Goal: Task Accomplishment & Management: Manage account settings

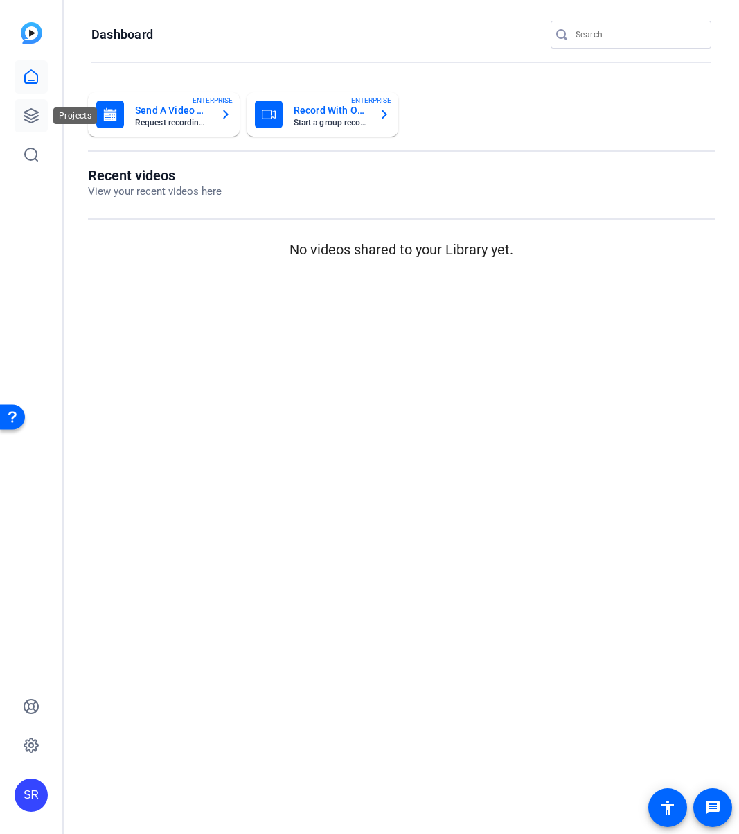
click at [30, 112] on icon at bounding box center [31, 115] width 17 height 17
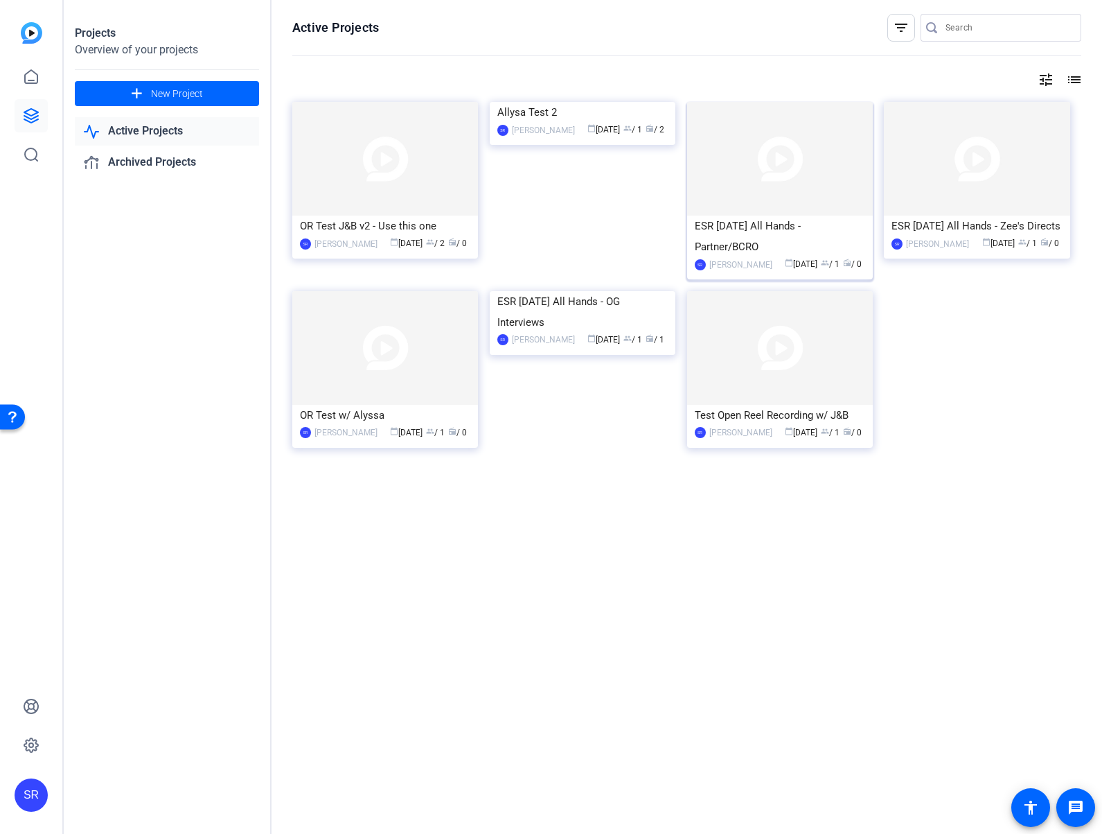
click at [739, 227] on div "ESR [DATE] All Hands - Partner/BCRO" at bounding box center [780, 236] width 170 height 42
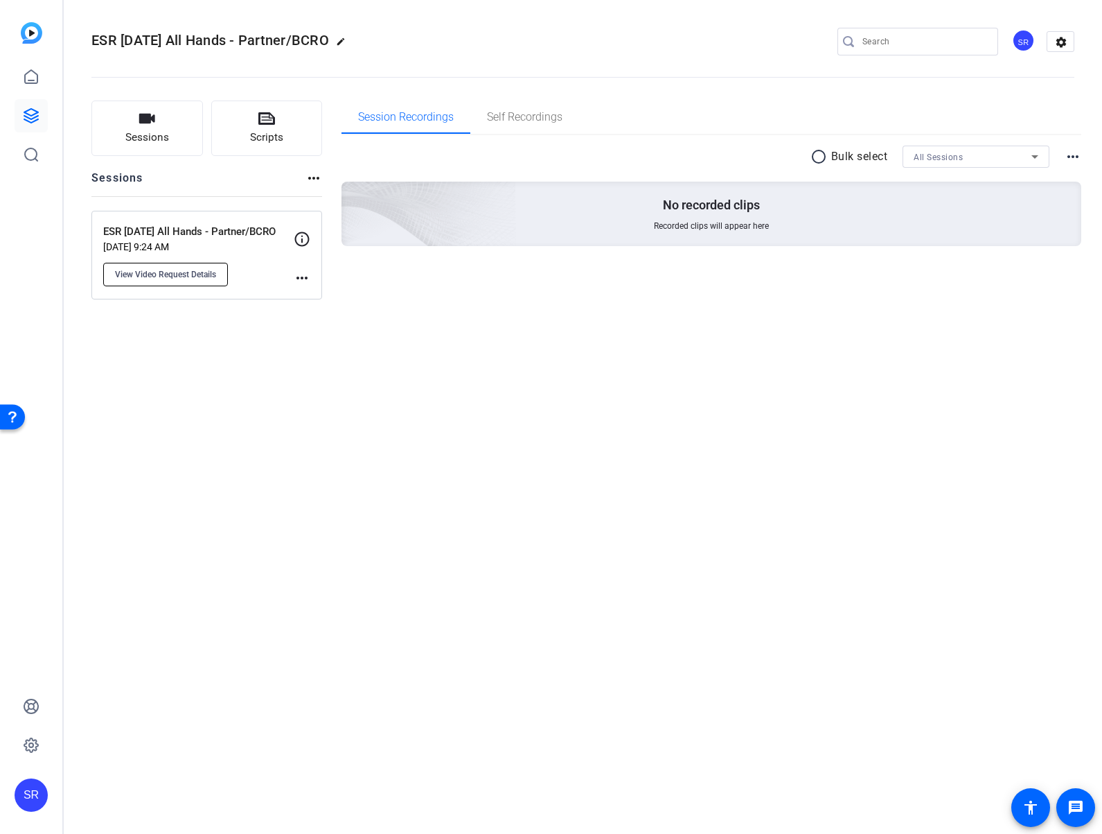
click at [170, 276] on span "View Video Request Details" at bounding box center [165, 274] width 101 height 11
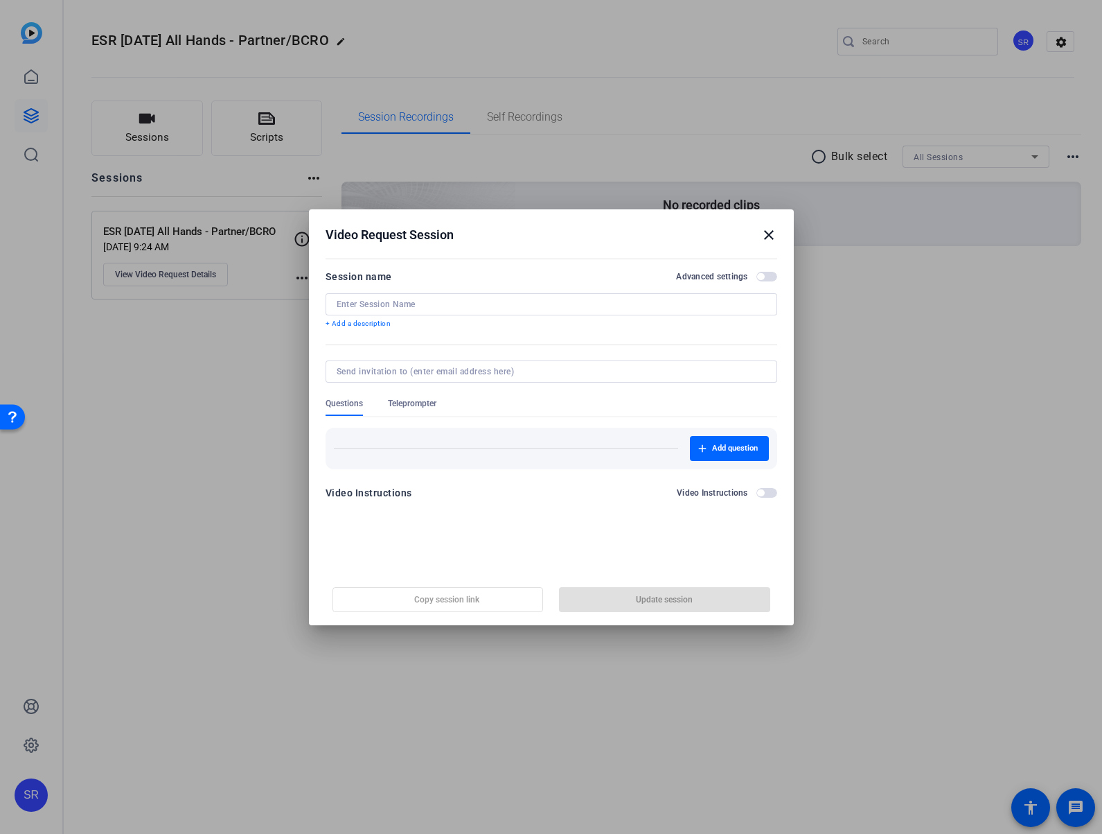
type input "ESR [DATE] All Hands - Partner/BCRO"
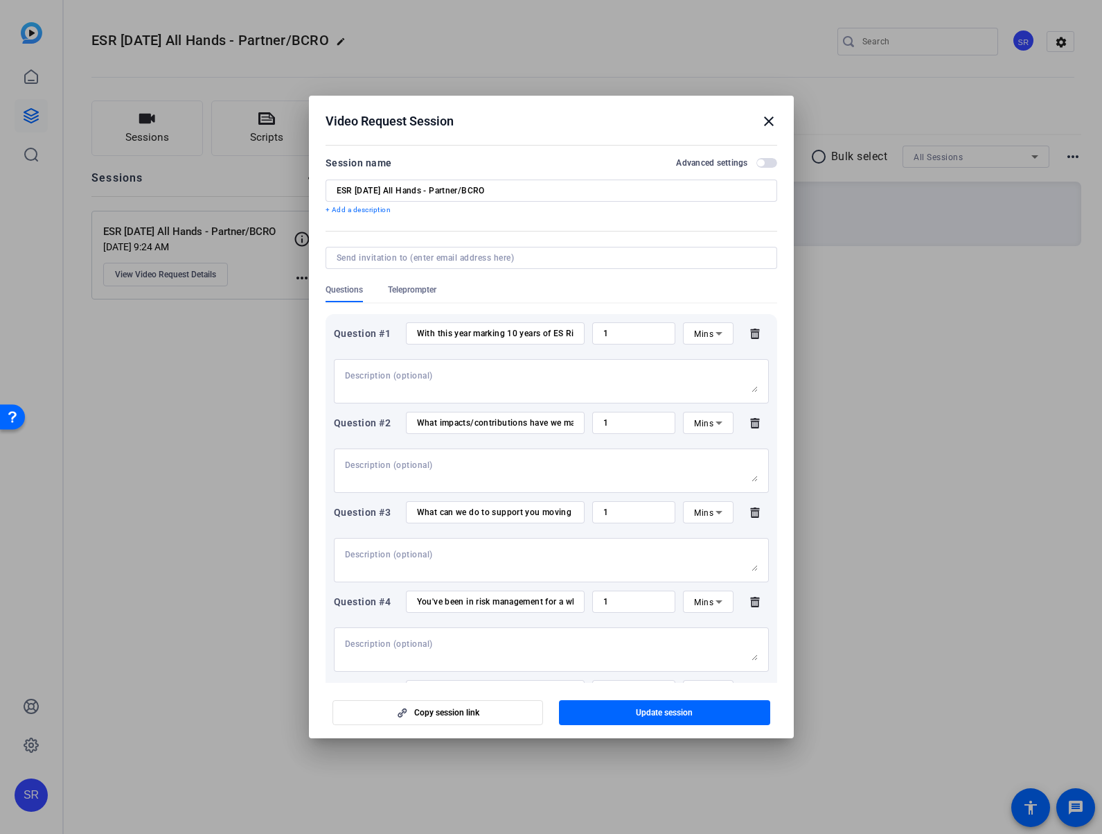
scroll to position [354, 0]
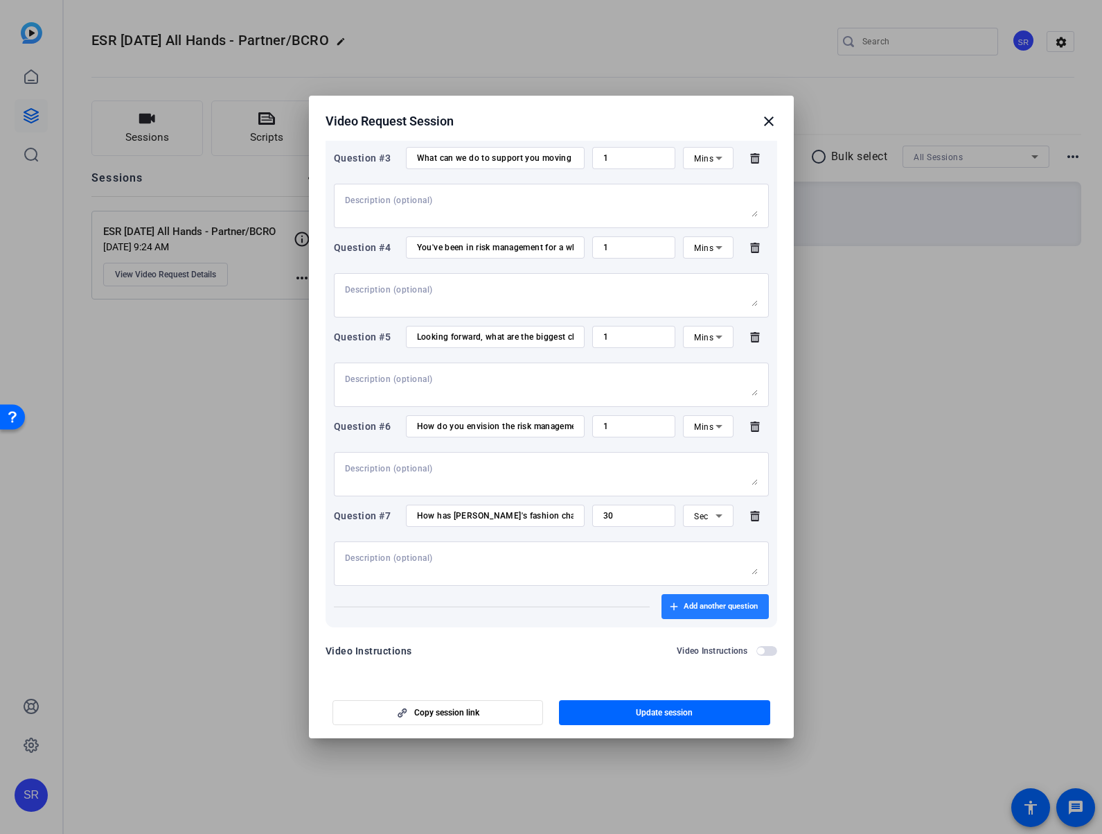
click at [697, 606] on span "Add another question" at bounding box center [721, 606] width 74 height 11
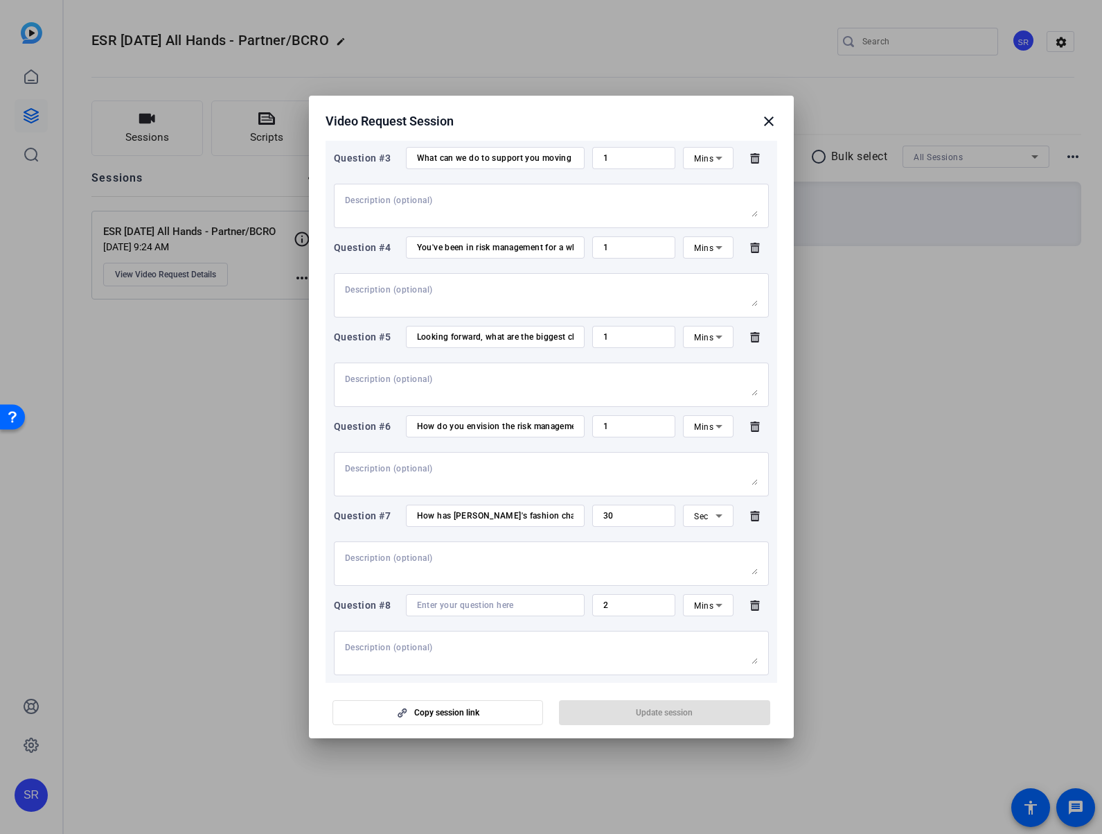
click at [511, 601] on input at bounding box center [495, 604] width 157 height 11
type input "Introduce yourself (name, title, years with Capital One)"
click at [694, 603] on span "Mins" at bounding box center [703, 606] width 19 height 10
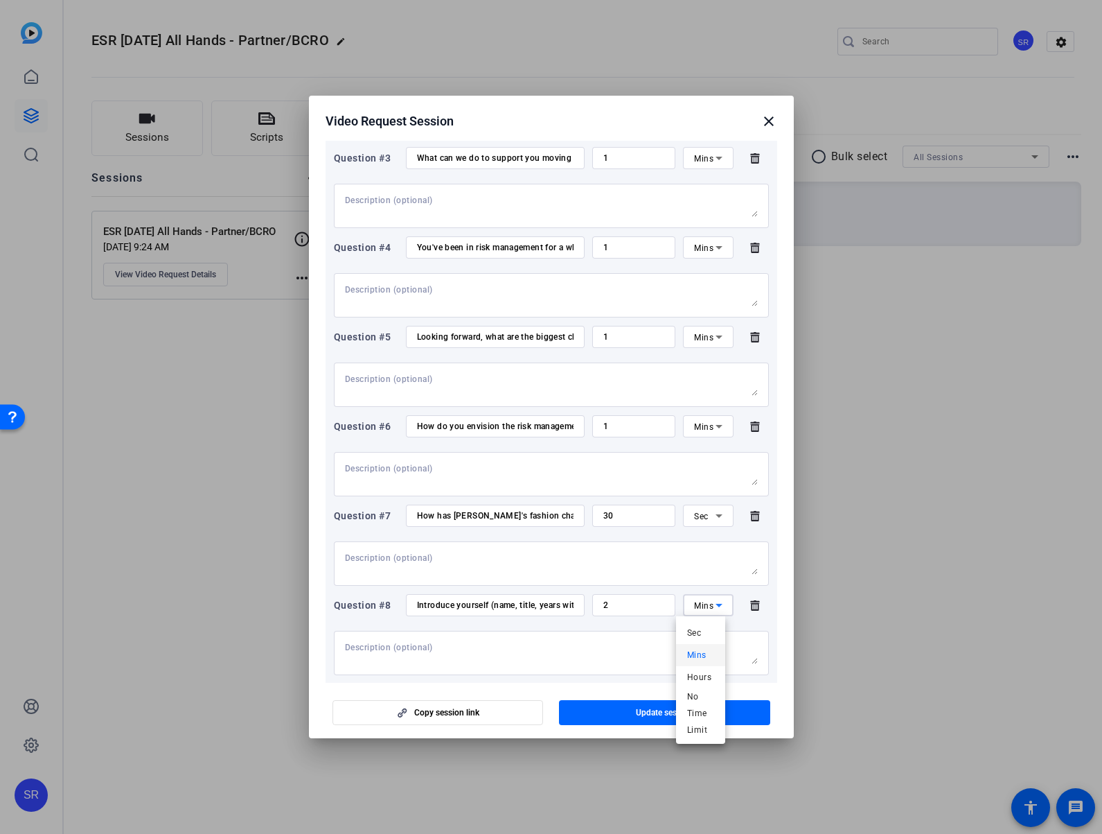
click at [631, 600] on div at bounding box center [551, 417] width 1102 height 834
click at [631, 600] on input "2" at bounding box center [634, 604] width 62 height 11
drag, startPoint x: 630, startPoint y: 601, endPoint x: 565, endPoint y: 610, distance: 65.1
click at [565, 610] on div "Question #8 Introduce yourself (name, title, years with Capital One) 2 Mins" at bounding box center [551, 605] width 435 height 22
type input "30"
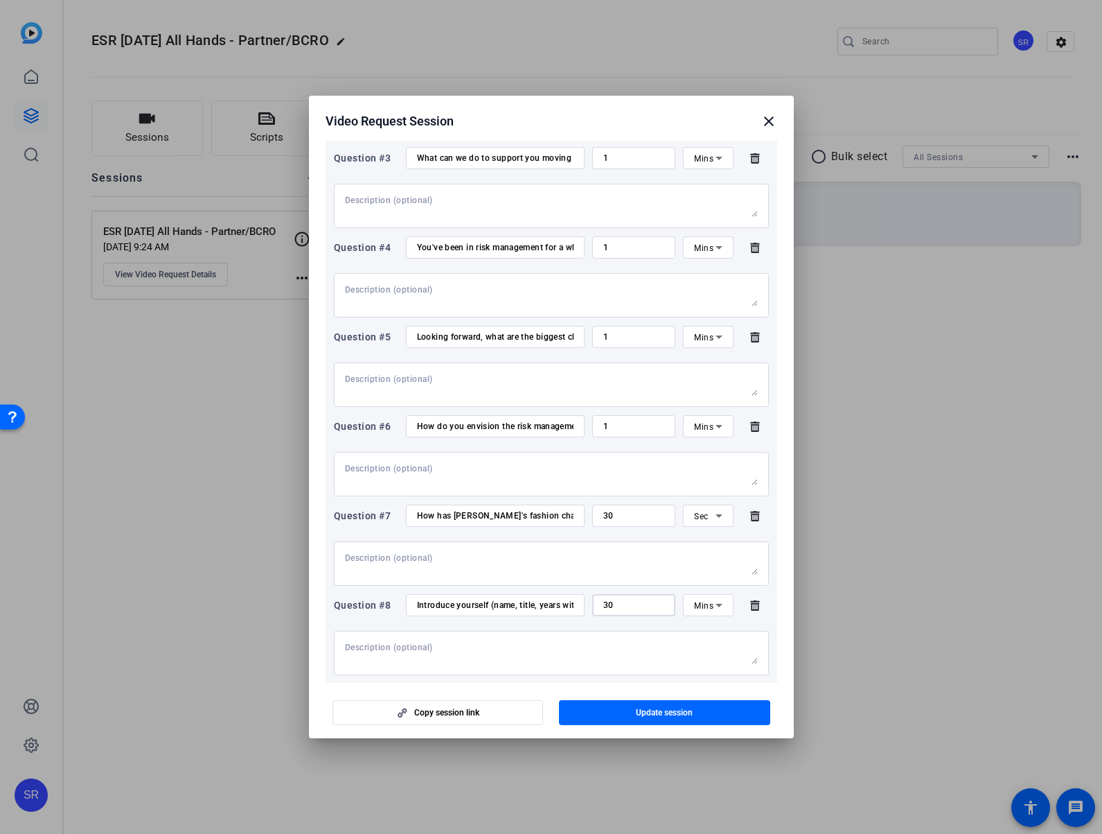
click at [694, 604] on span "Mins" at bounding box center [703, 606] width 19 height 10
click at [700, 626] on span "Sec" at bounding box center [694, 632] width 14 height 17
click at [665, 710] on span "Update session" at bounding box center [664, 712] width 57 height 11
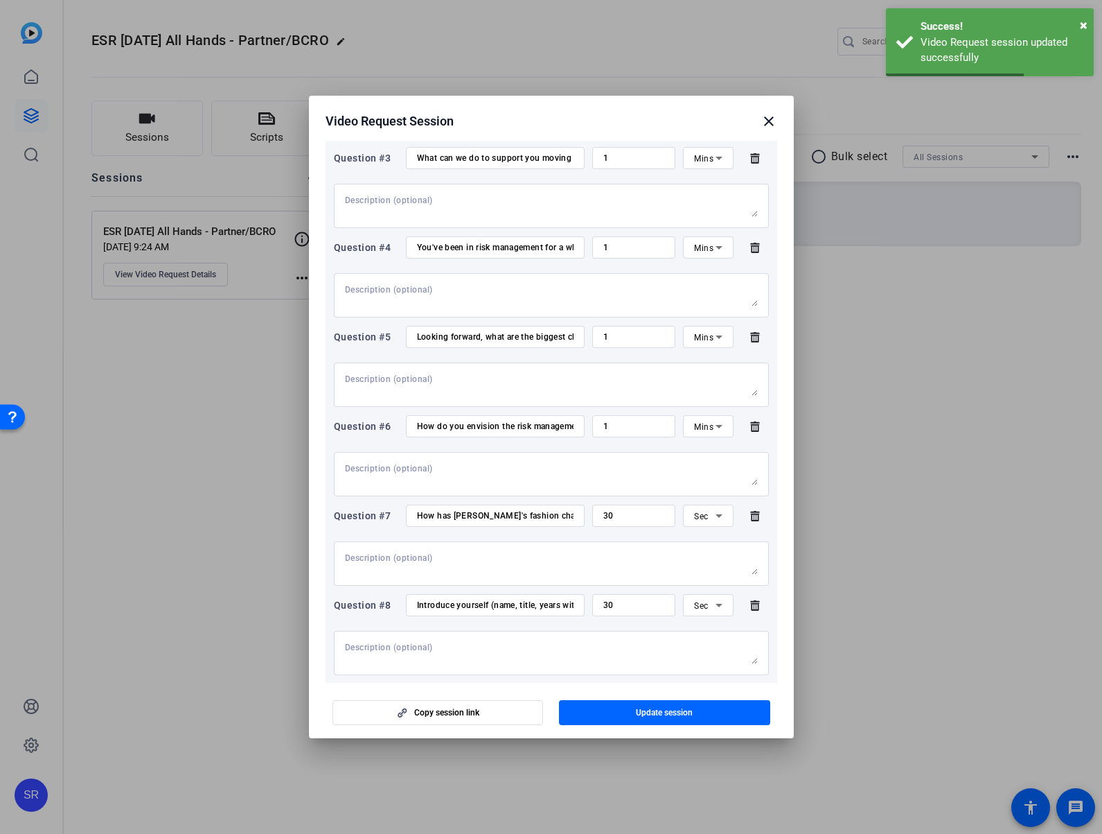
click at [537, 606] on input "Introduce yourself (name, title, years with Capital One)" at bounding box center [495, 604] width 157 height 11
click at [739, 119] on mat-icon "close" at bounding box center [769, 121] width 17 height 17
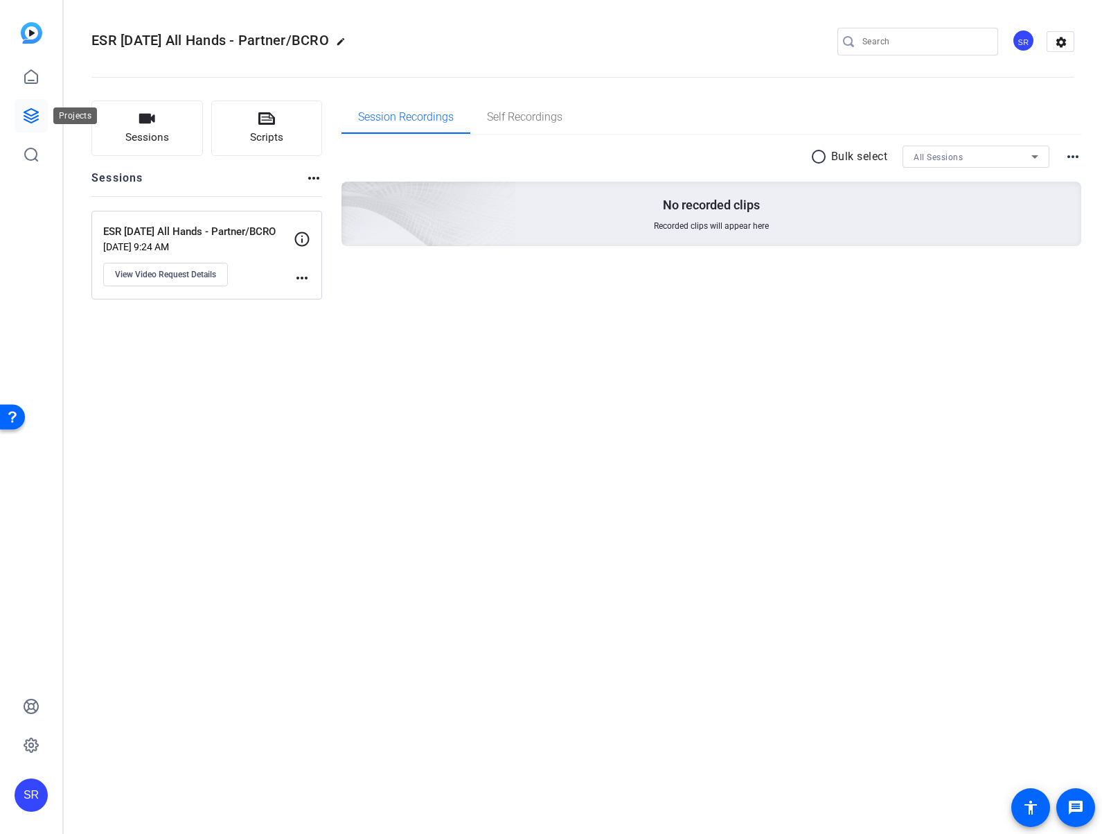
click at [18, 118] on link at bounding box center [31, 115] width 33 height 33
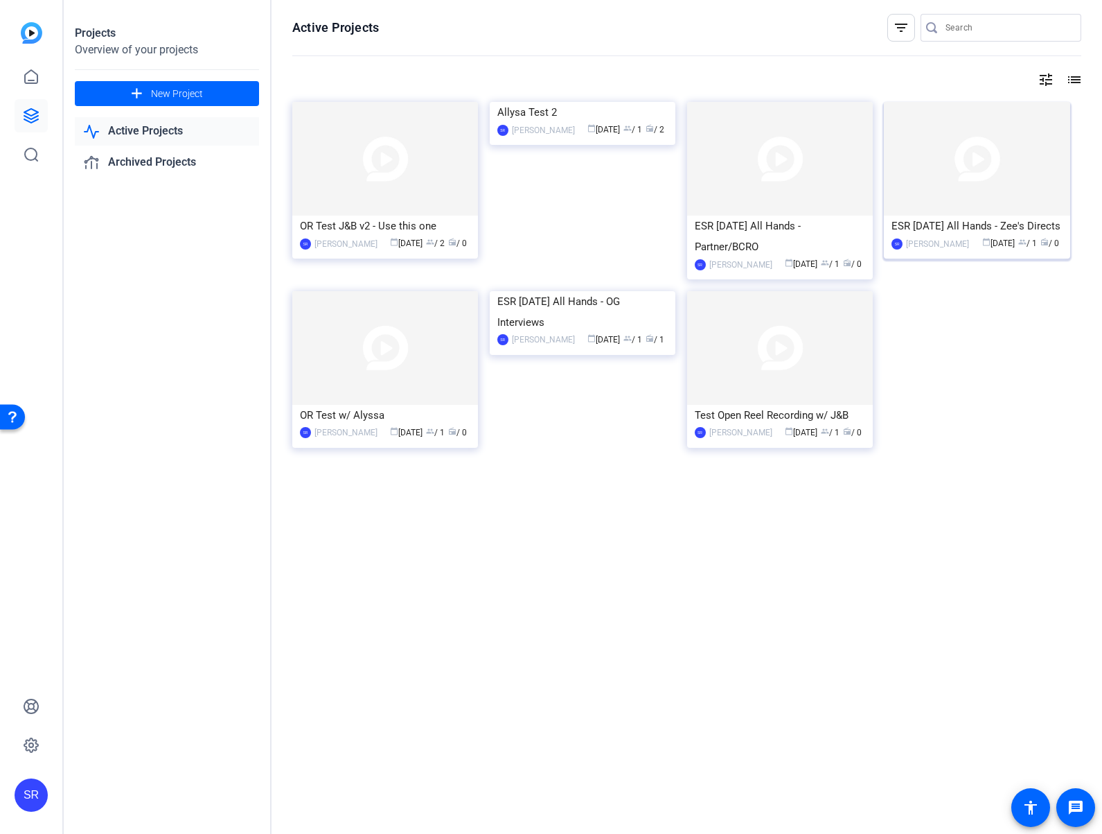
click at [739, 228] on div "ESR [DATE] All Hands - Zee's Directs" at bounding box center [977, 225] width 170 height 21
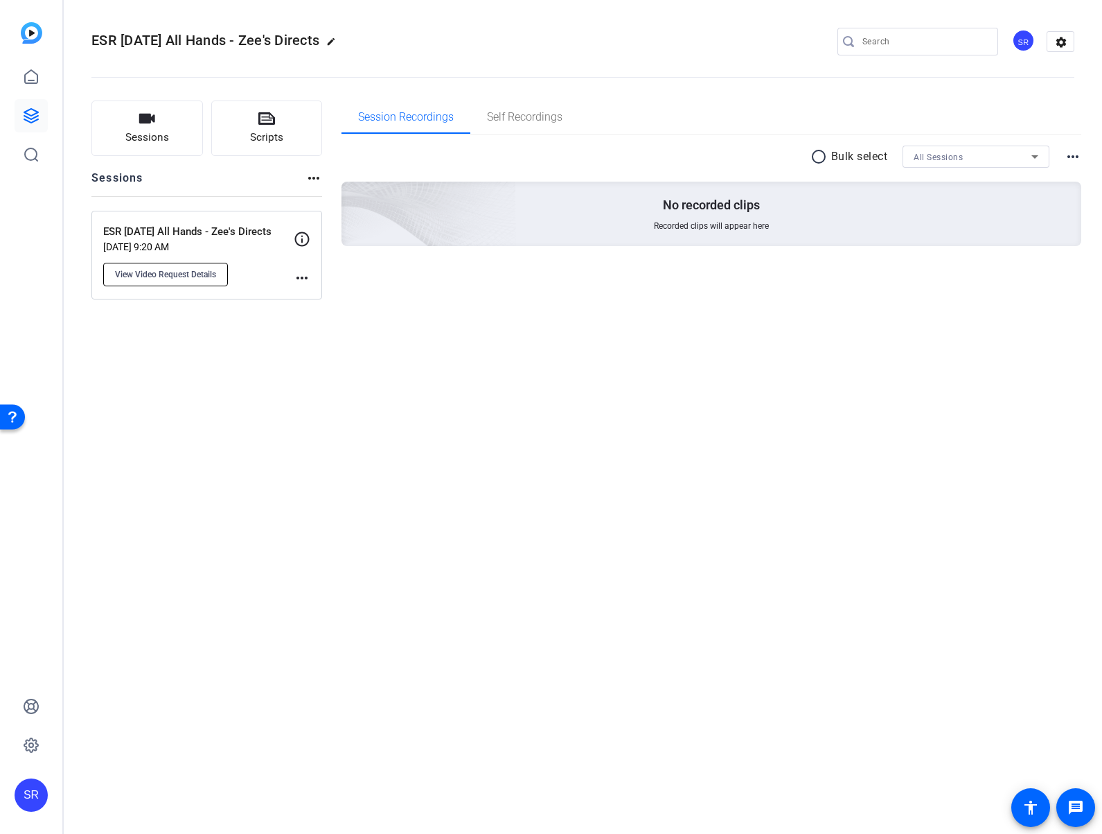
click at [179, 265] on button "View Video Request Details" at bounding box center [165, 275] width 125 height 24
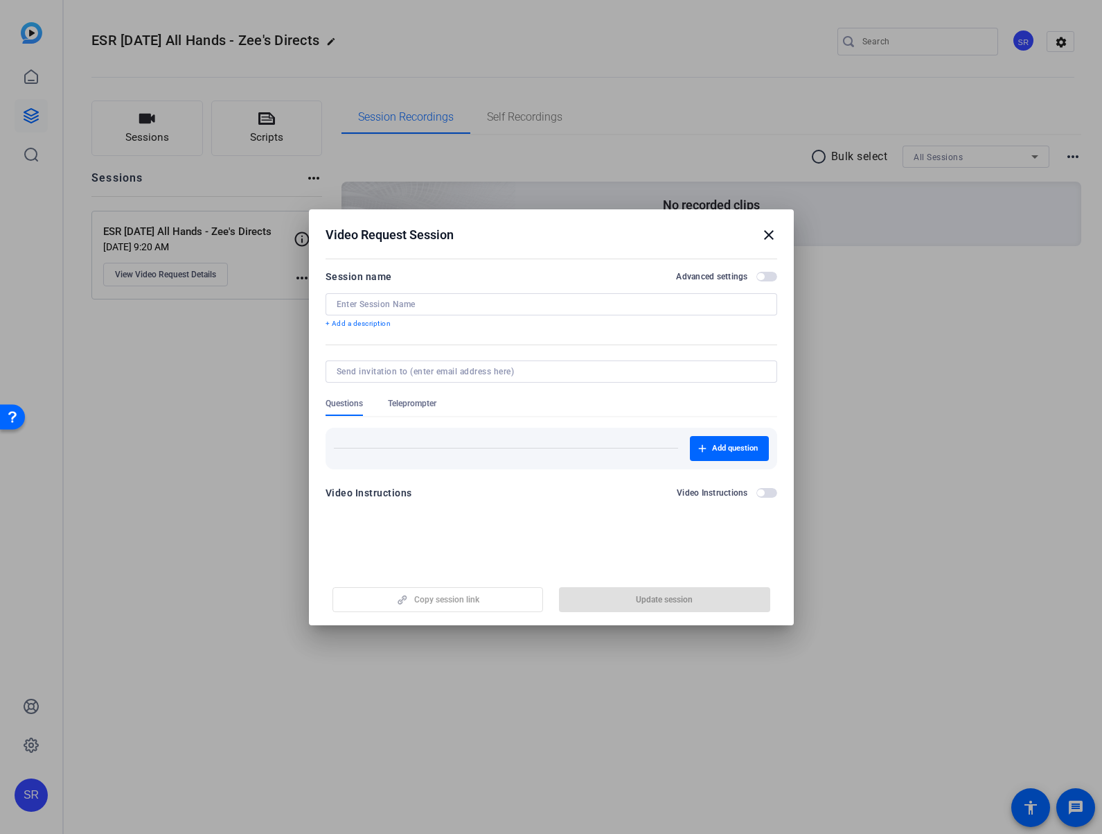
type input "ESR [DATE] All Hands - Zee's Directs"
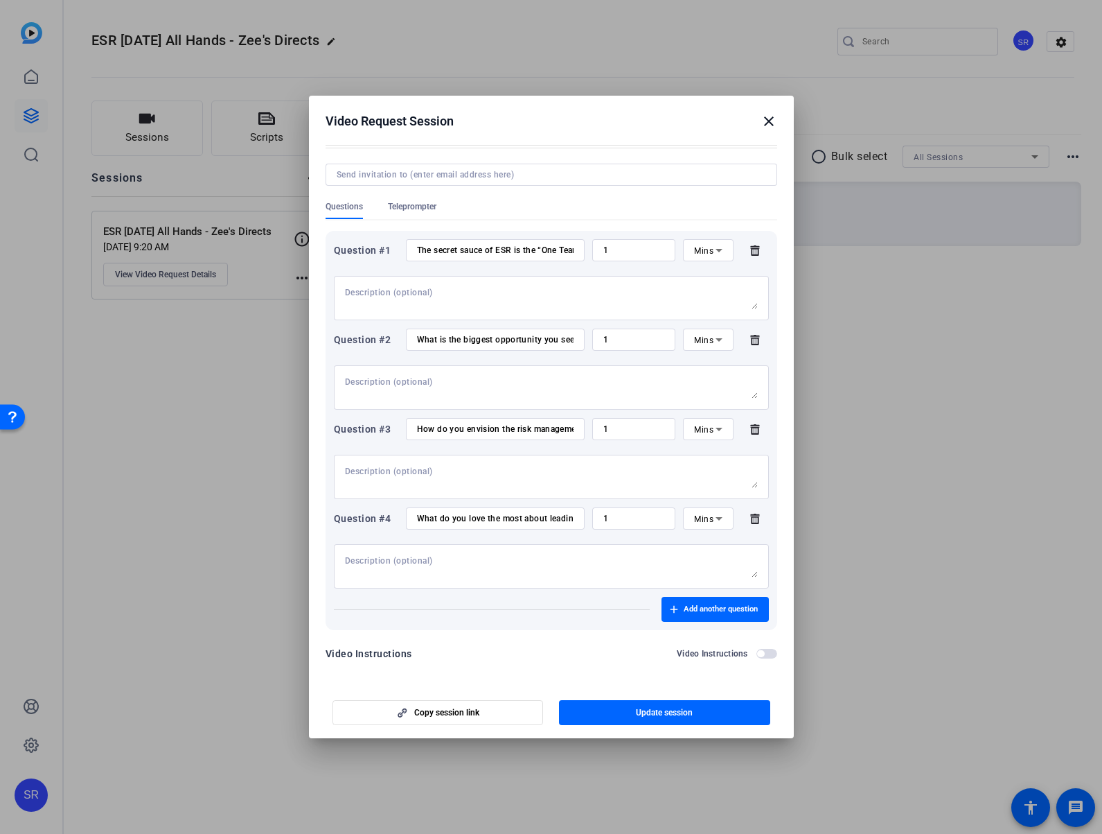
scroll to position [86, 0]
click at [684, 604] on span "Add another question" at bounding box center [721, 606] width 74 height 11
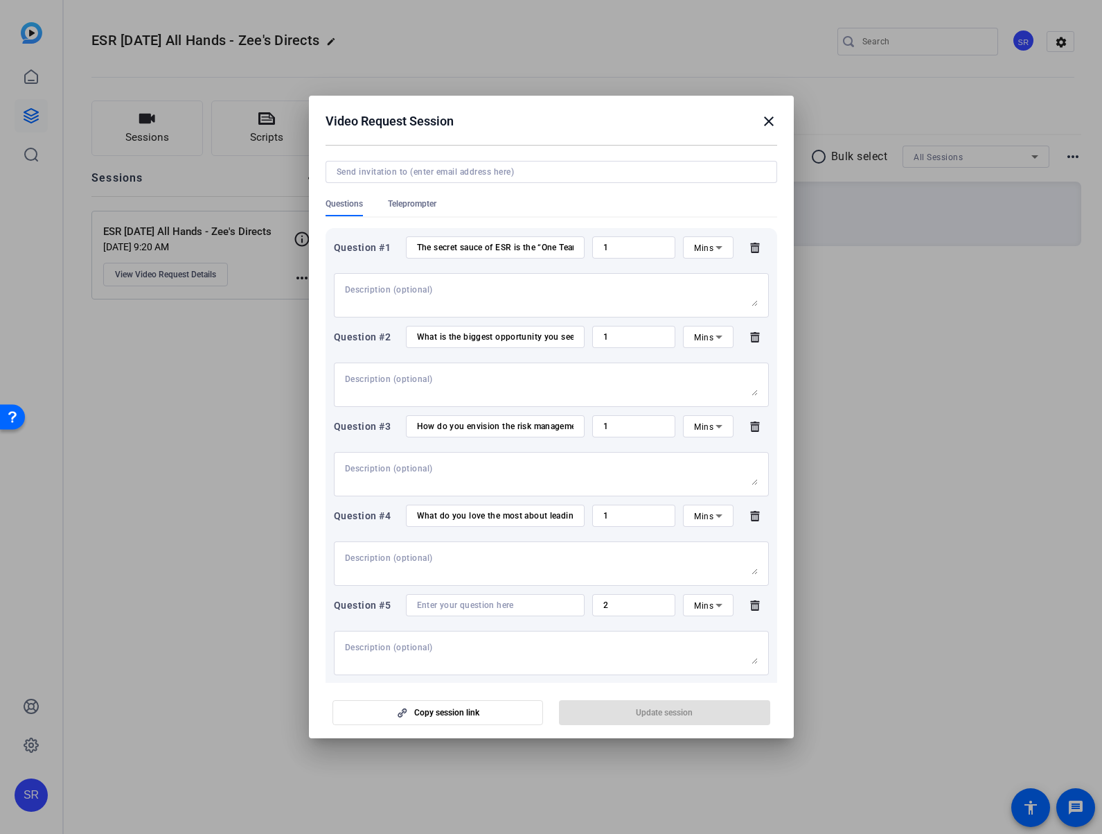
click at [499, 610] on div at bounding box center [495, 605] width 157 height 22
paste input "Introduce yourself (name, title, years with Capital One)"
type input "Introduce yourself (name, title, years with Capital One)"
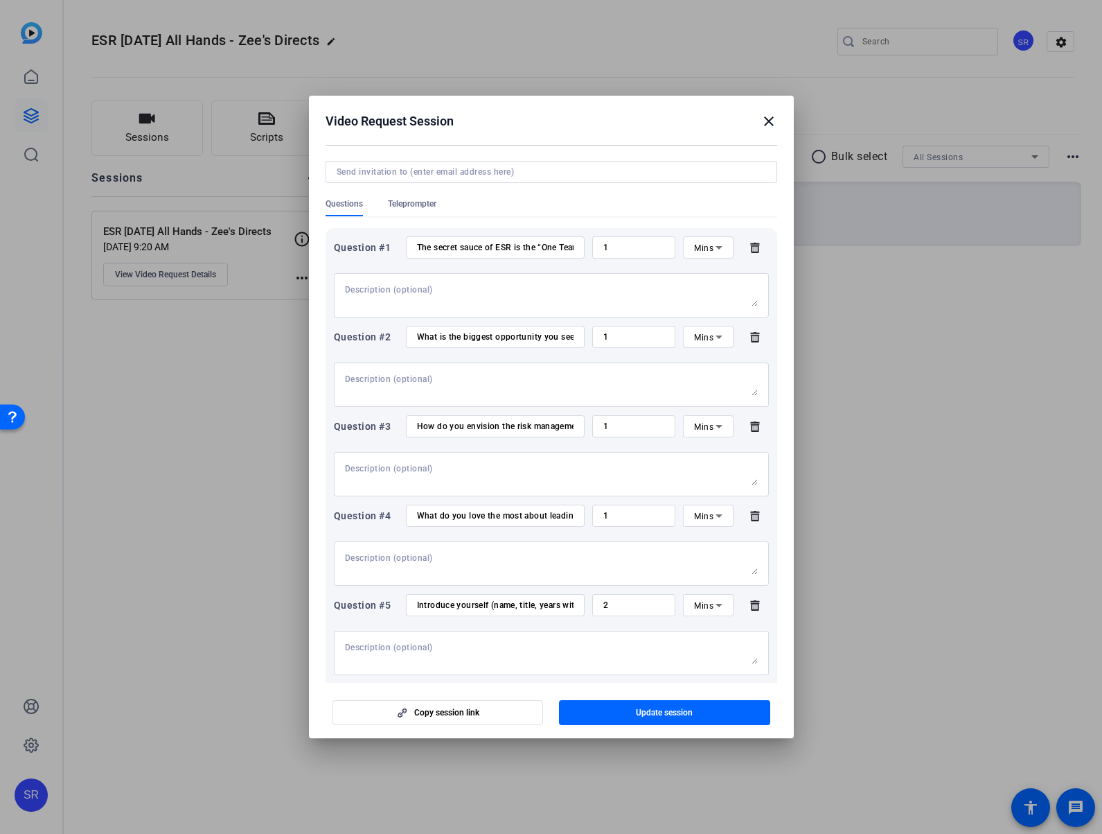
drag, startPoint x: 653, startPoint y: 713, endPoint x: 624, endPoint y: 610, distance: 107.1
click at [626, 615] on openreel-new-create-edit-ugc-session "Video Request Session close Session name Advanced settings ESR [DATE] All Hands…" at bounding box center [551, 417] width 485 height 642
click at [624, 603] on input "2" at bounding box center [634, 604] width 62 height 11
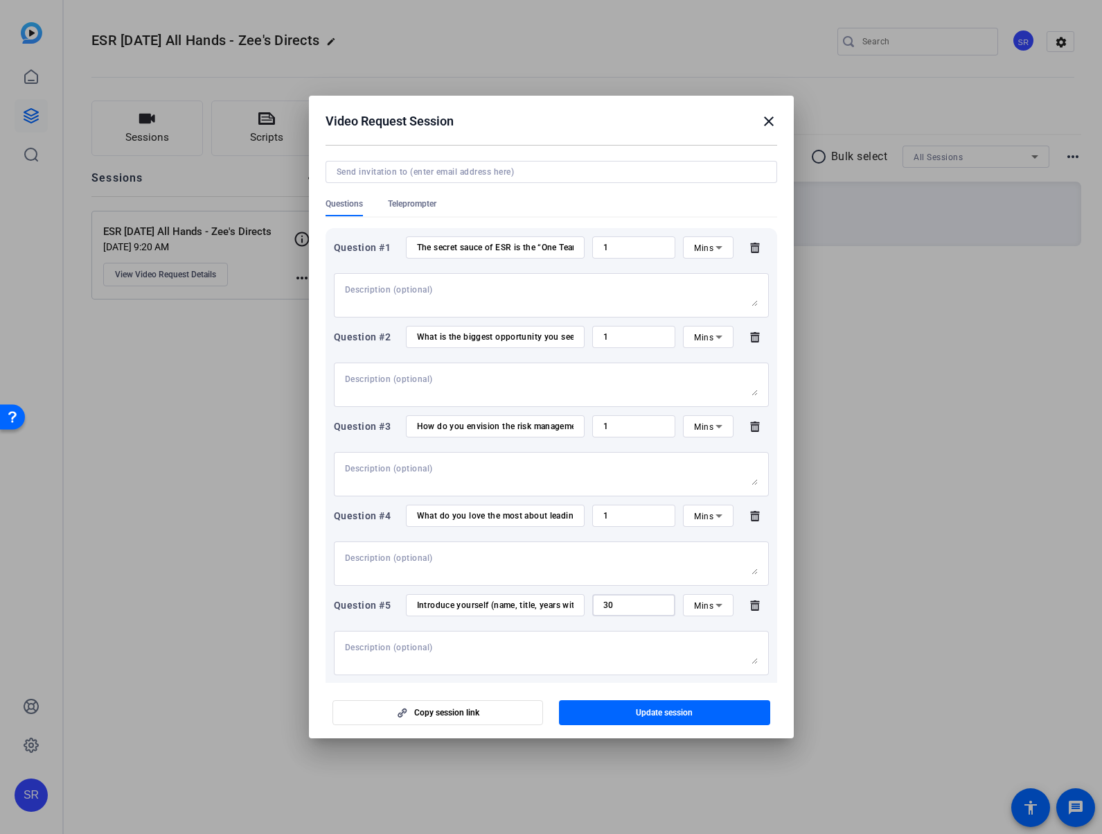
type input "30"
click at [711, 605] on icon at bounding box center [719, 605] width 17 height 17
click at [706, 623] on mat-option "Sec" at bounding box center [700, 633] width 49 height 22
click at [691, 705] on span "button" at bounding box center [664, 712] width 211 height 33
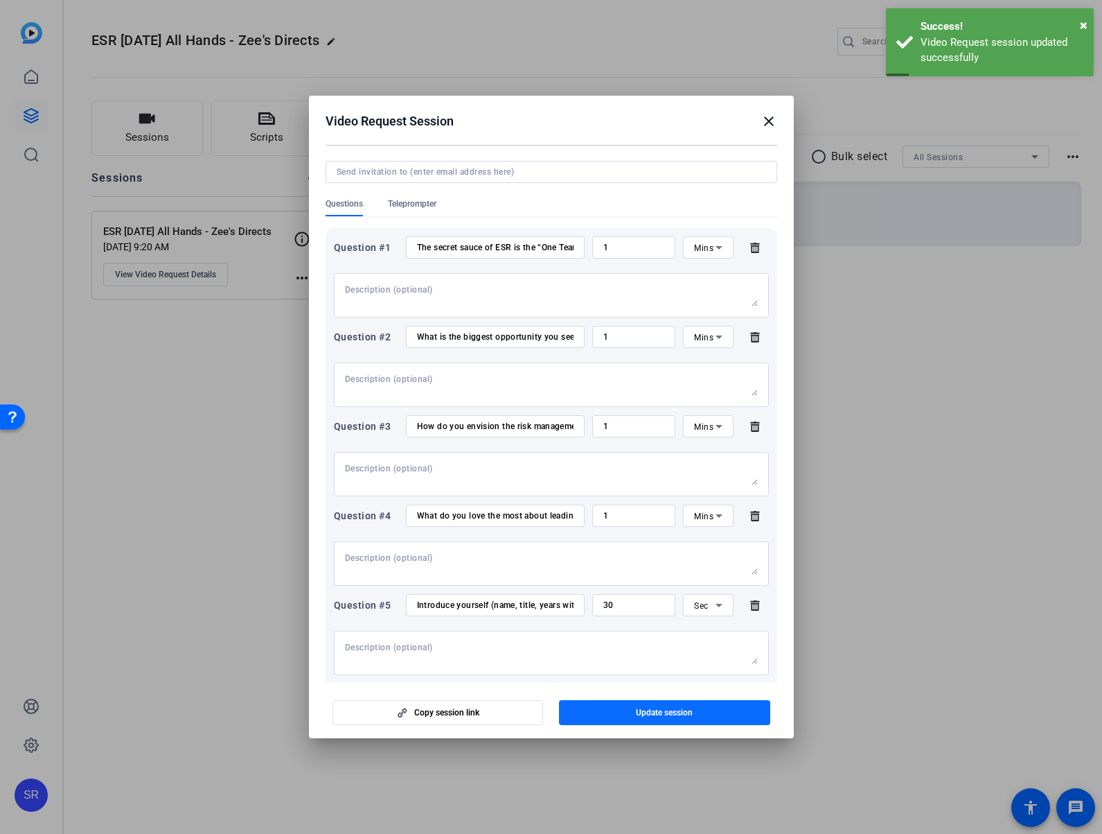
click at [696, 716] on span "button" at bounding box center [664, 712] width 211 height 33
click at [739, 128] on mat-icon "close" at bounding box center [769, 121] width 17 height 17
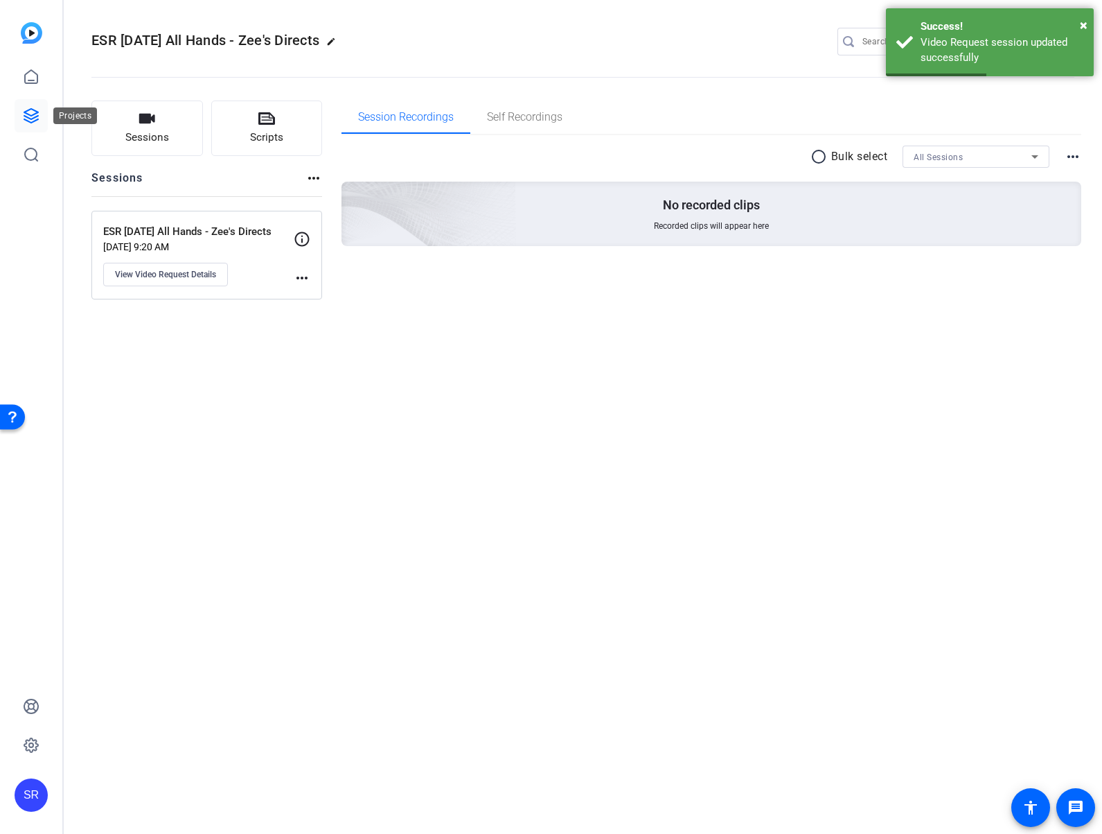
click at [25, 127] on link at bounding box center [31, 115] width 33 height 33
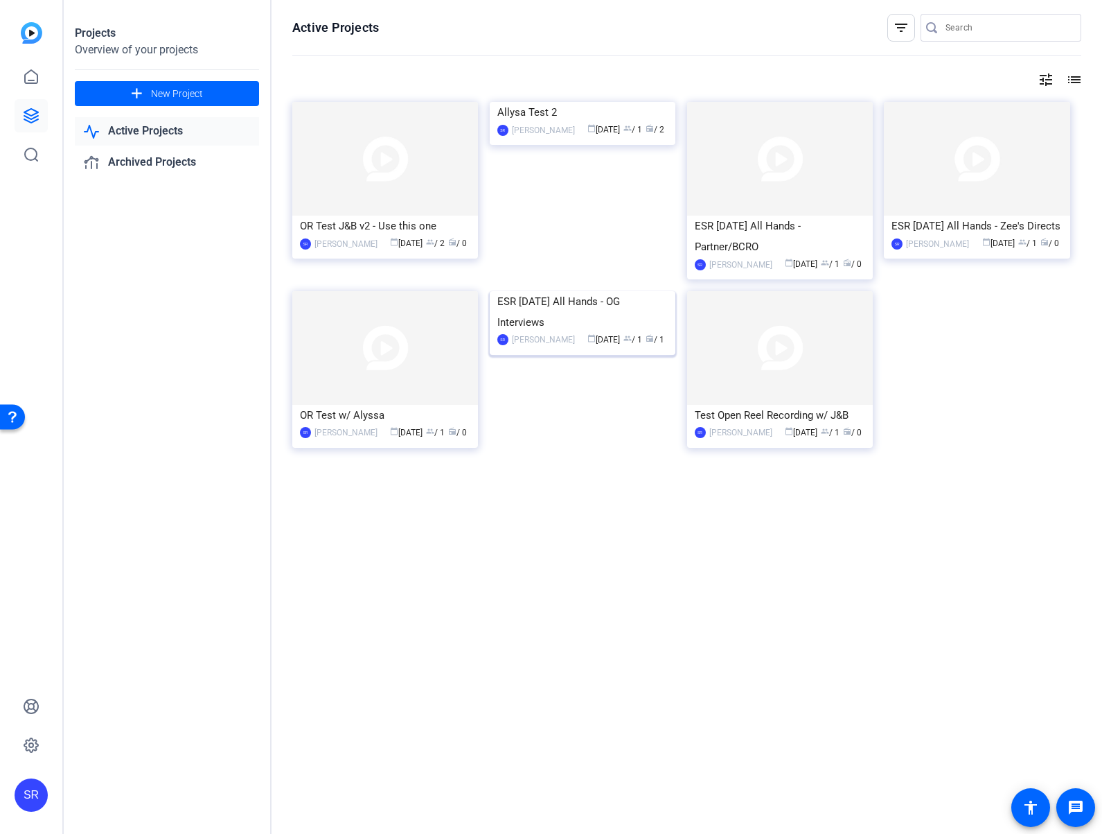
click at [583, 291] on img at bounding box center [583, 291] width 186 height 0
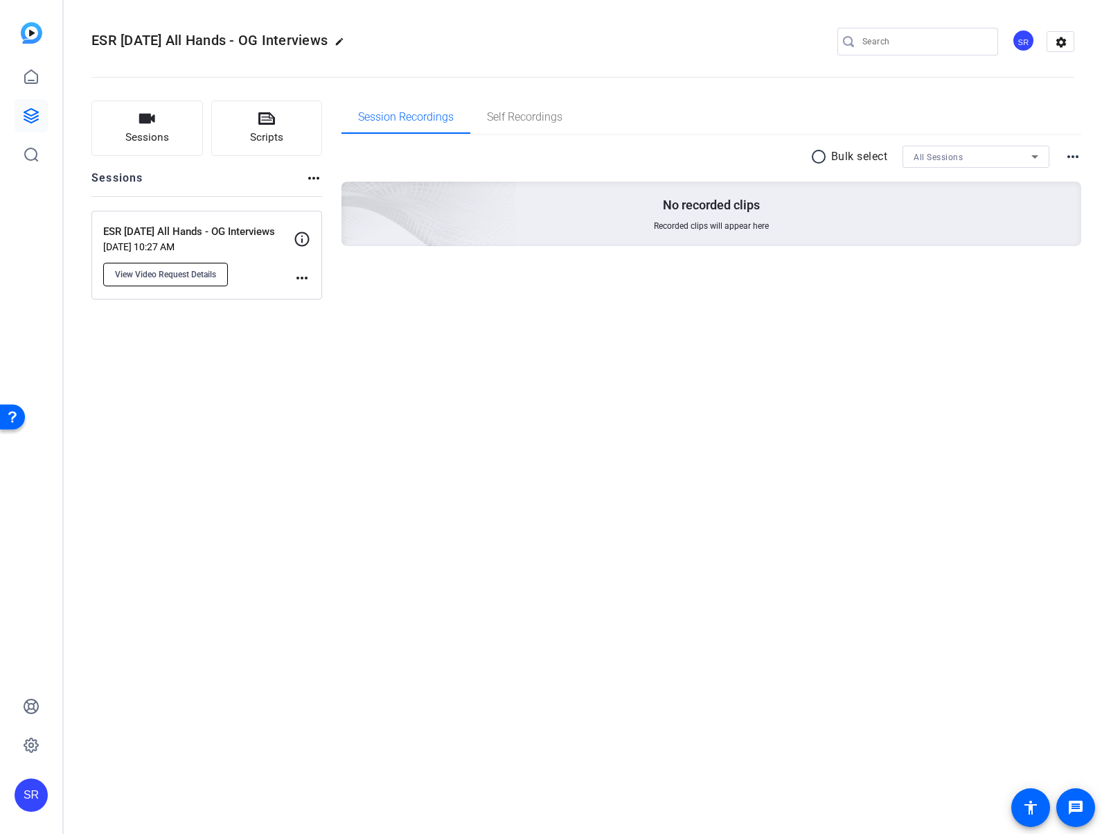
click at [139, 269] on span "View Video Request Details" at bounding box center [165, 274] width 101 height 11
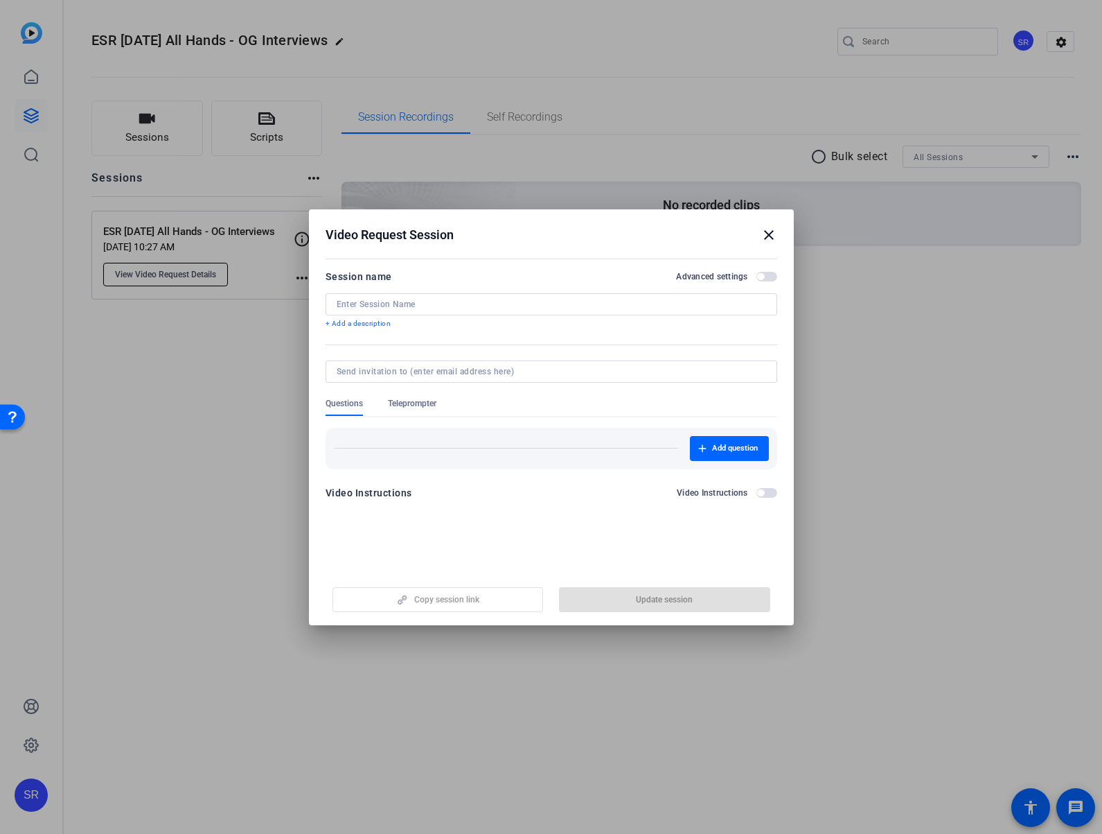
type input "ESR [DATE] All Hands - OG Interviews"
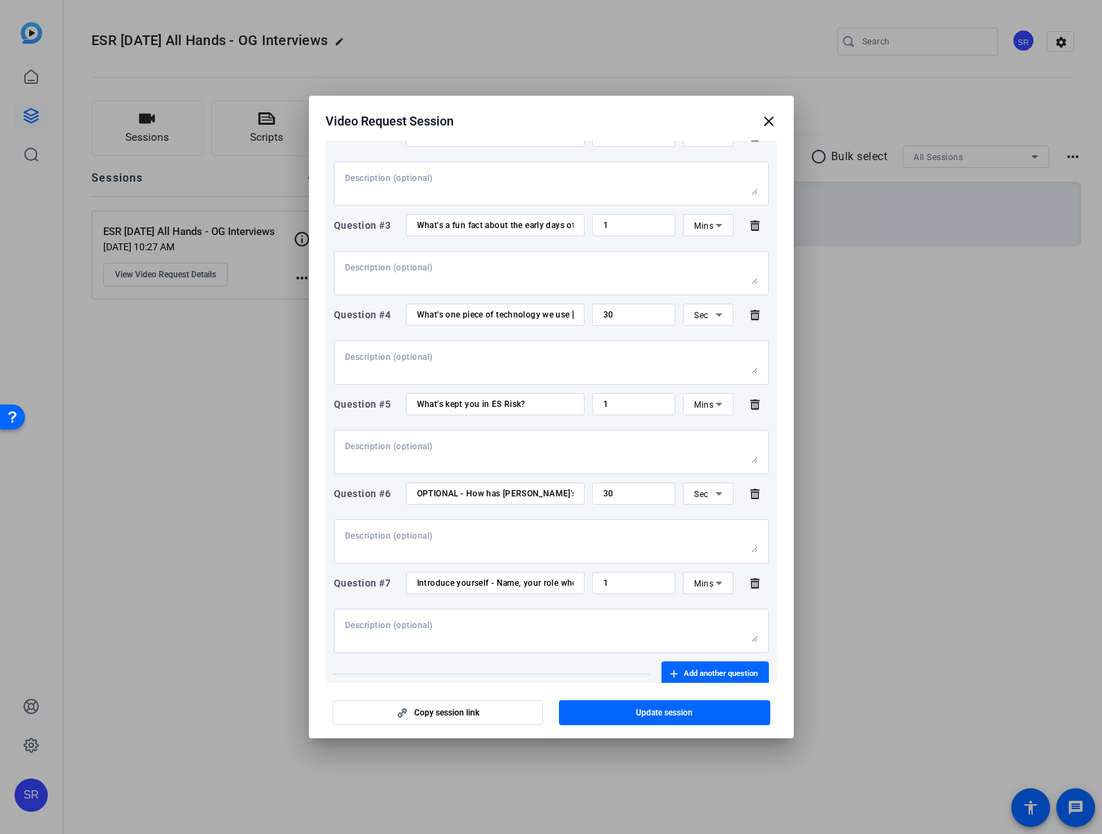
scroll to position [429, 0]
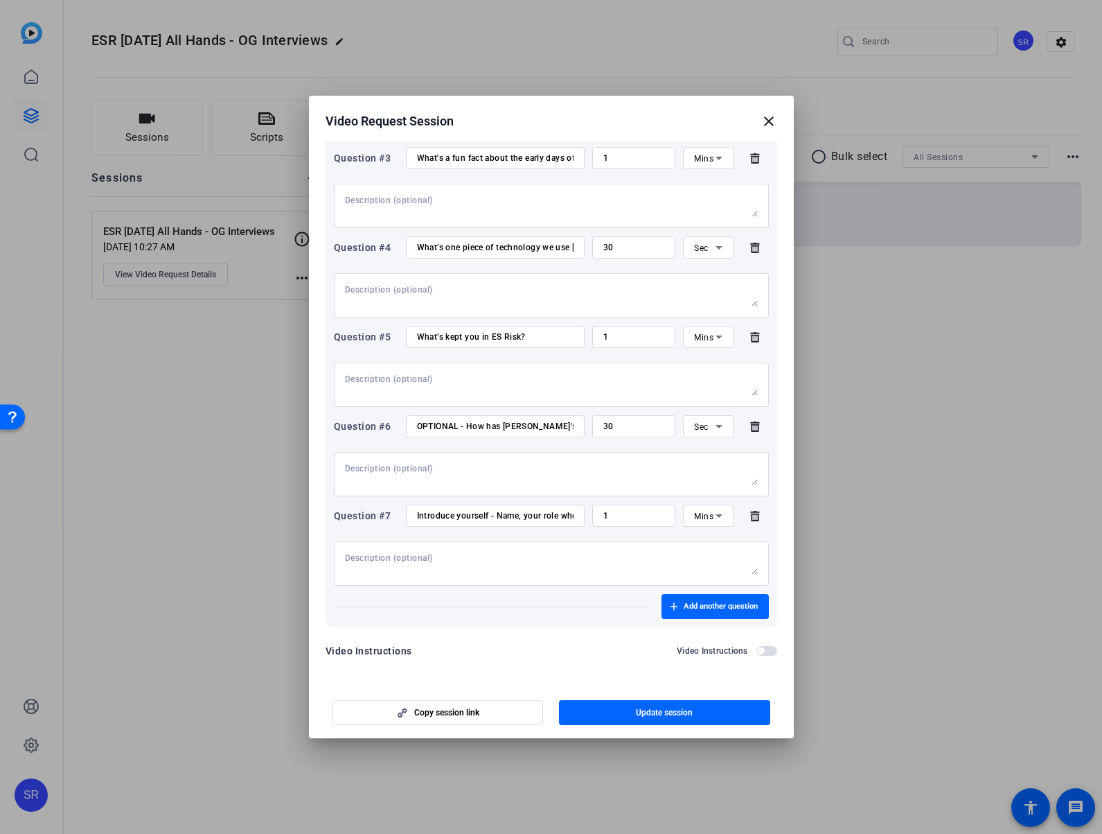
click at [739, 124] on mat-icon "close" at bounding box center [769, 121] width 17 height 17
